Goal: Transaction & Acquisition: Purchase product/service

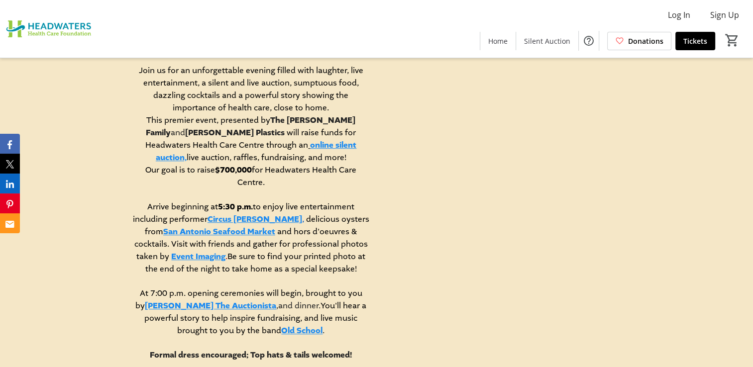
scroll to position [466, 0]
click at [261, 144] on link "online silent auction," at bounding box center [256, 152] width 201 height 23
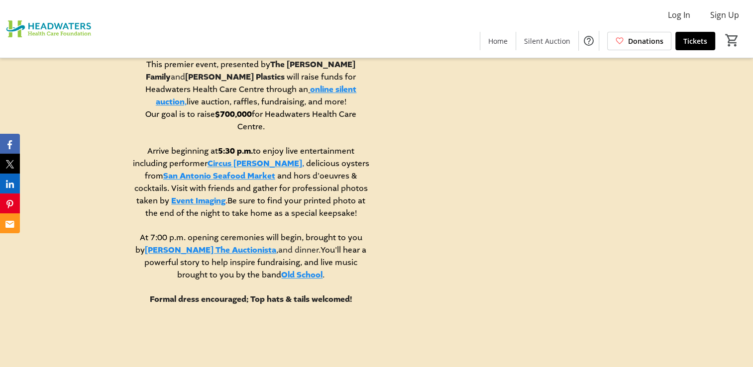
scroll to position [529, 0]
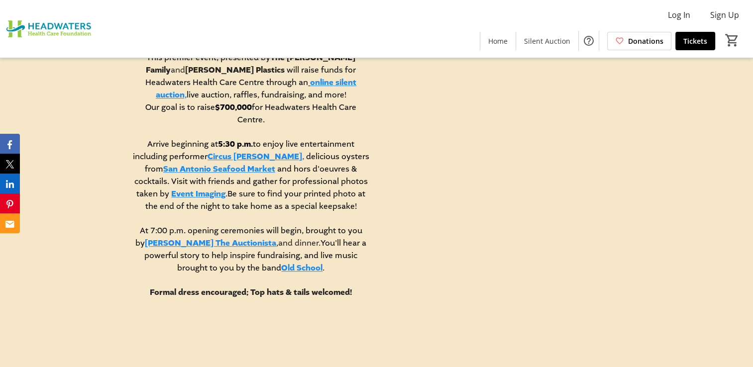
click at [240, 151] on link "Circus Jonathan" at bounding box center [254, 156] width 95 height 11
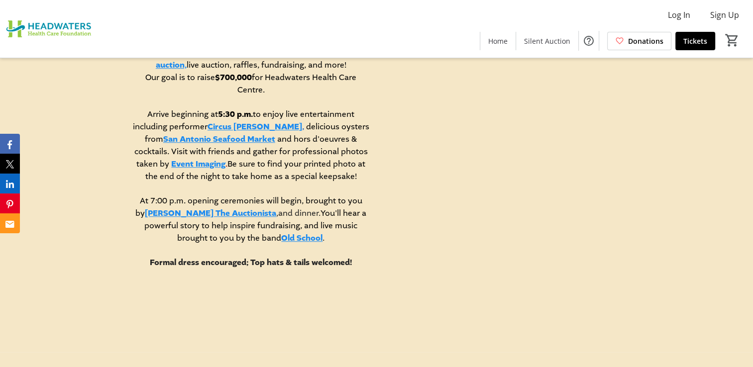
scroll to position [560, 0]
click at [281, 235] on link "Old School" at bounding box center [301, 237] width 41 height 11
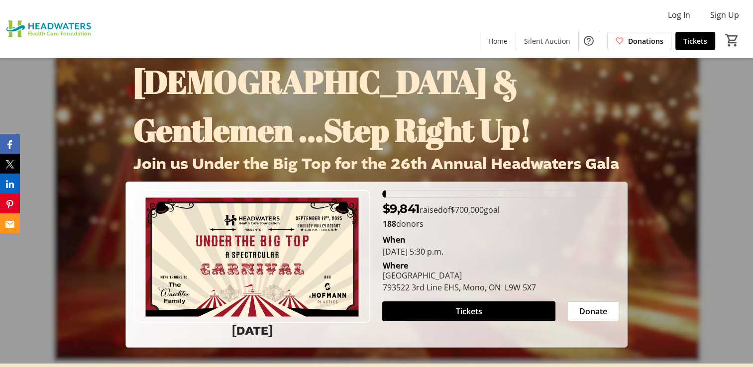
scroll to position [0, 0]
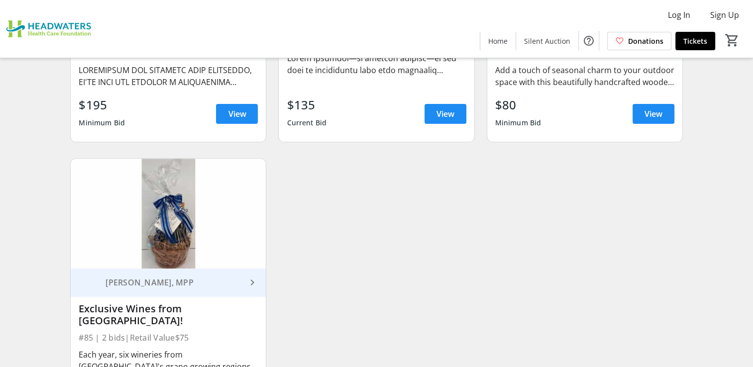
scroll to position [7921, 0]
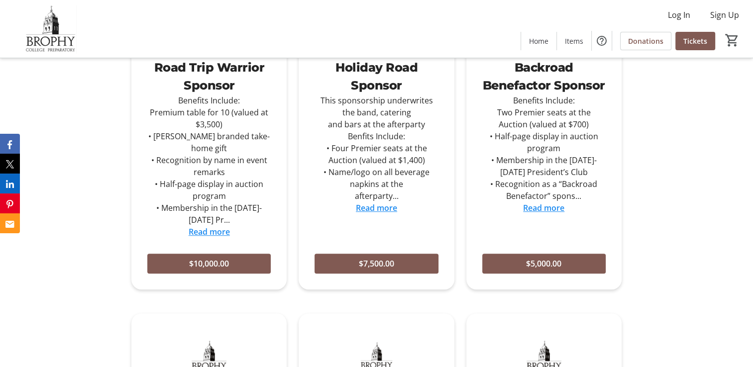
scroll to position [511, 0]
click at [214, 226] on link "Read more" at bounding box center [209, 231] width 41 height 11
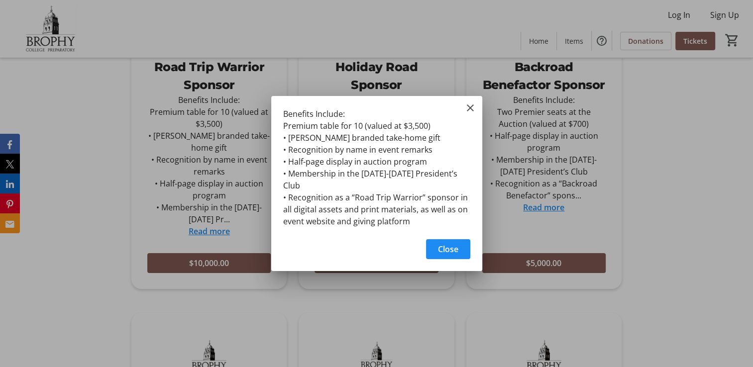
scroll to position [0, 0]
click at [468, 111] on mat-icon "Close" at bounding box center [470, 108] width 12 height 12
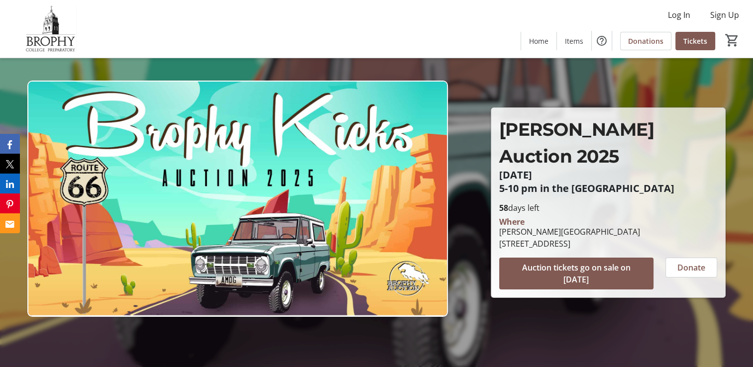
scroll to position [511, 0]
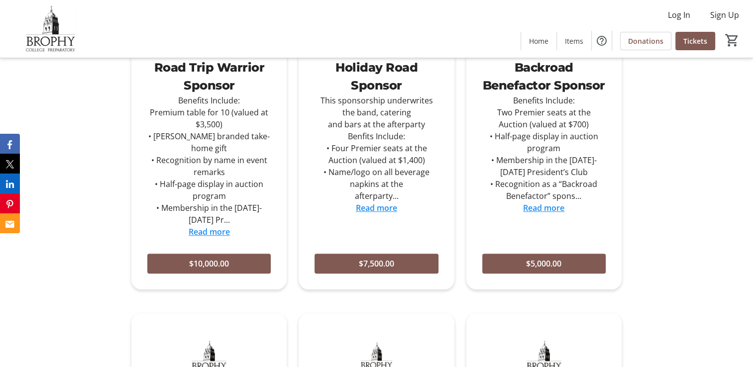
click at [377, 207] on link "Read more" at bounding box center [376, 207] width 41 height 11
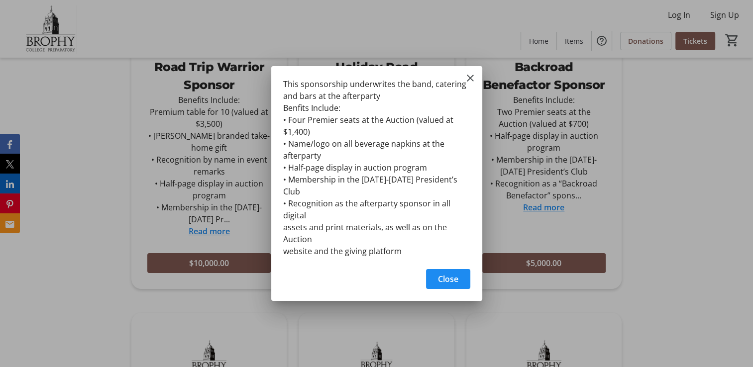
scroll to position [0, 0]
click at [470, 82] on mat-icon "Close" at bounding box center [470, 78] width 12 height 12
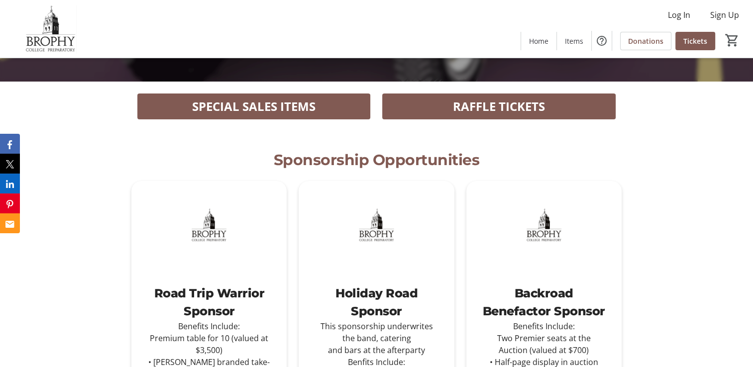
scroll to position [282, 0]
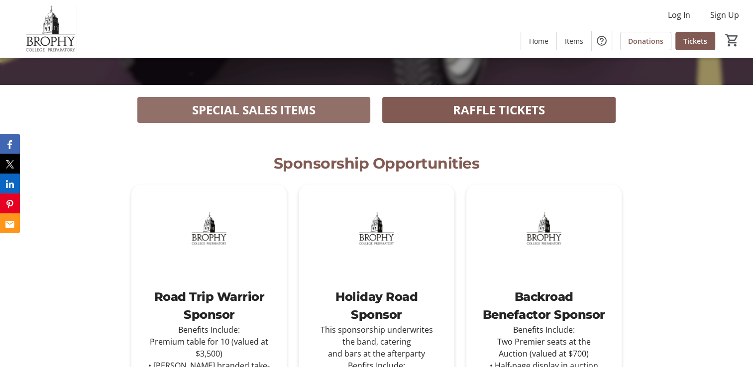
click at [292, 110] on span "SPECIAL SALES ITEMS" at bounding box center [253, 110] width 123 height 18
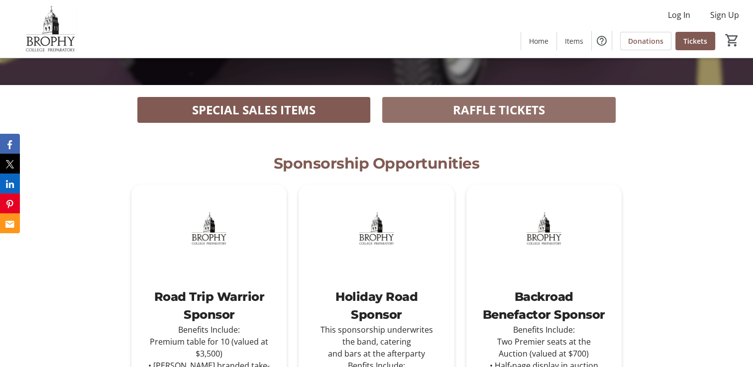
click at [491, 119] on span at bounding box center [498, 110] width 233 height 24
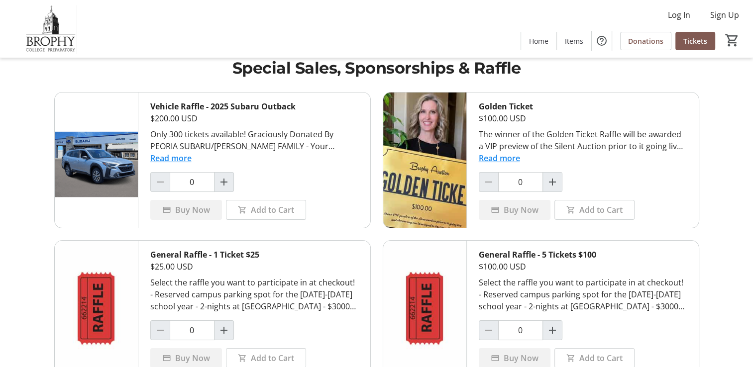
scroll to position [15, 0]
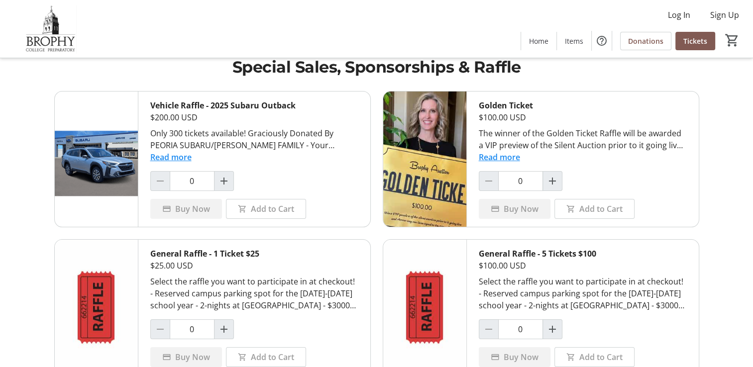
click at [177, 158] on button "Read more" at bounding box center [170, 157] width 41 height 12
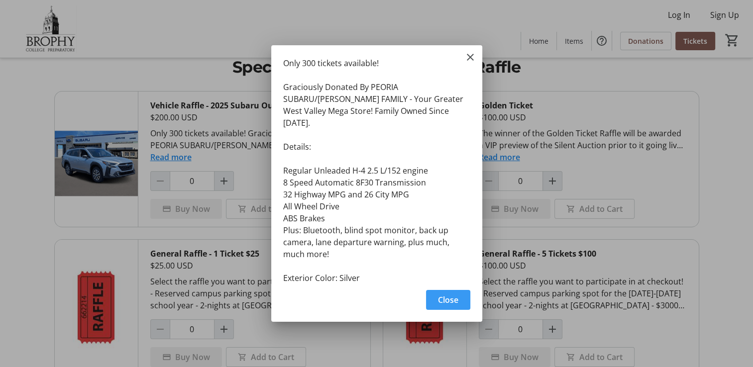
scroll to position [42, 0]
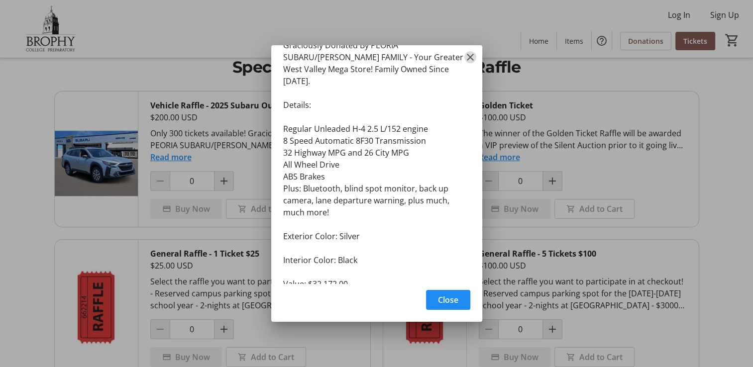
click at [470, 58] on mat-icon "Close" at bounding box center [470, 57] width 12 height 12
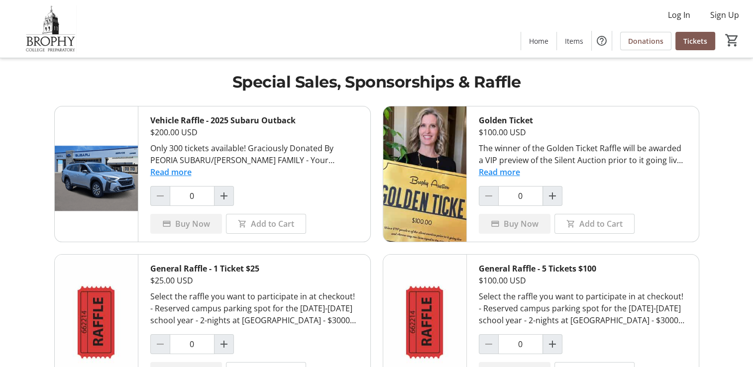
scroll to position [15, 0]
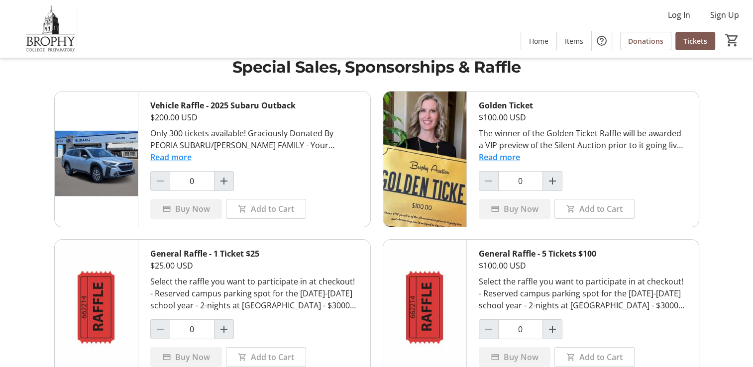
click at [179, 157] on button "Read more" at bounding box center [170, 157] width 41 height 12
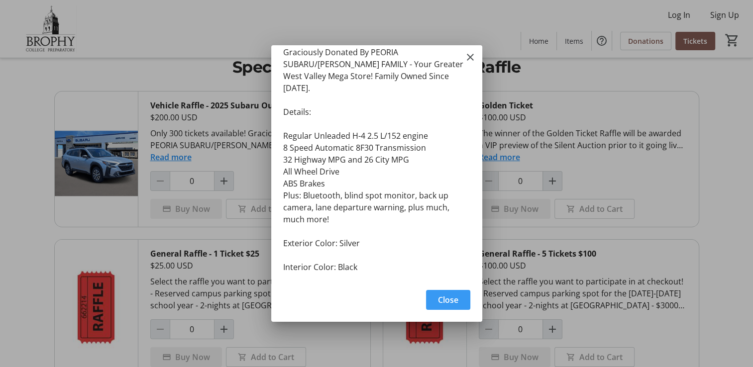
scroll to position [0, 0]
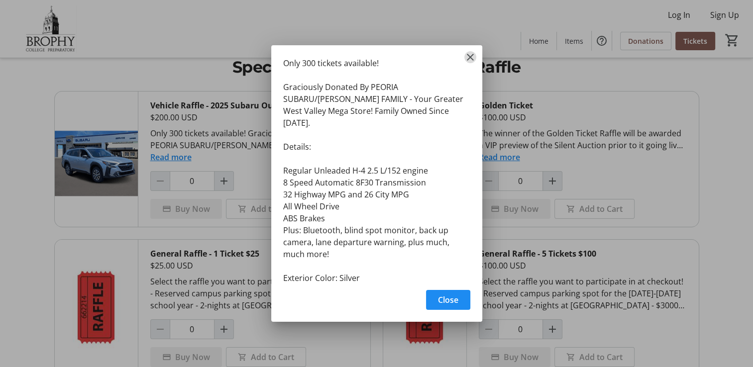
click at [467, 56] on mat-icon "Close" at bounding box center [470, 57] width 12 height 12
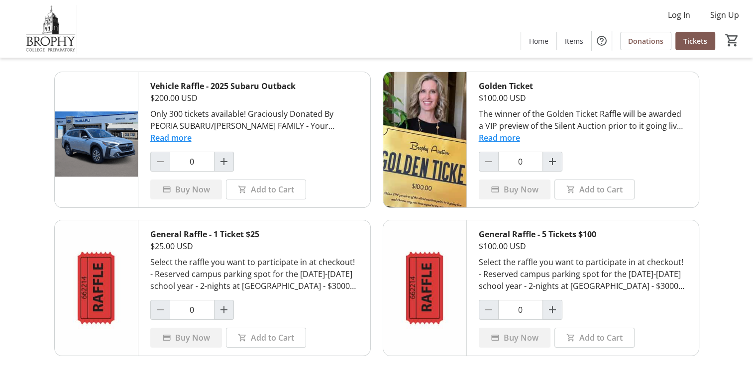
scroll to position [35, 0]
click at [497, 135] on button "Read more" at bounding box center [498, 137] width 41 height 12
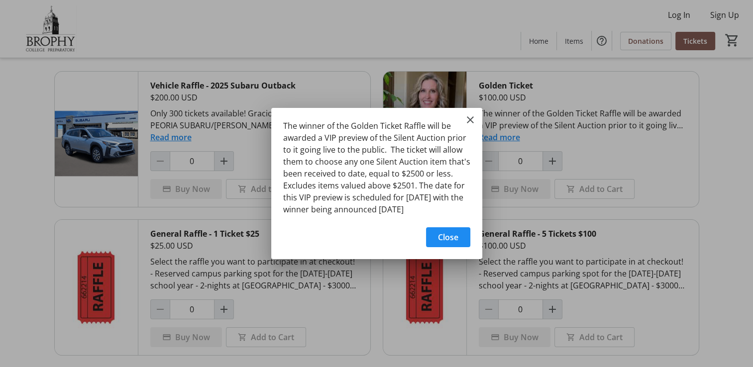
scroll to position [0, 0]
click at [469, 114] on mat-icon "Close" at bounding box center [470, 120] width 12 height 12
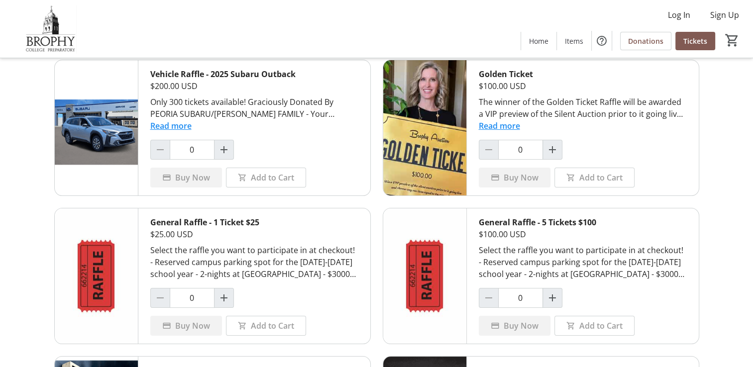
scroll to position [46, 0]
click at [633, 40] on span "Donations" at bounding box center [645, 41] width 35 height 10
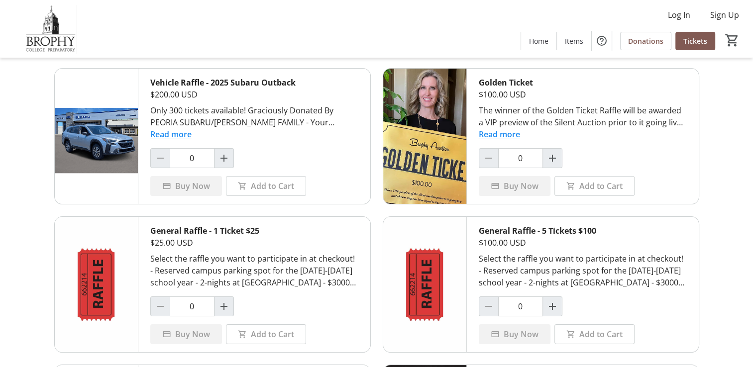
scroll to position [37, 0]
